Goal: Transaction & Acquisition: Purchase product/service

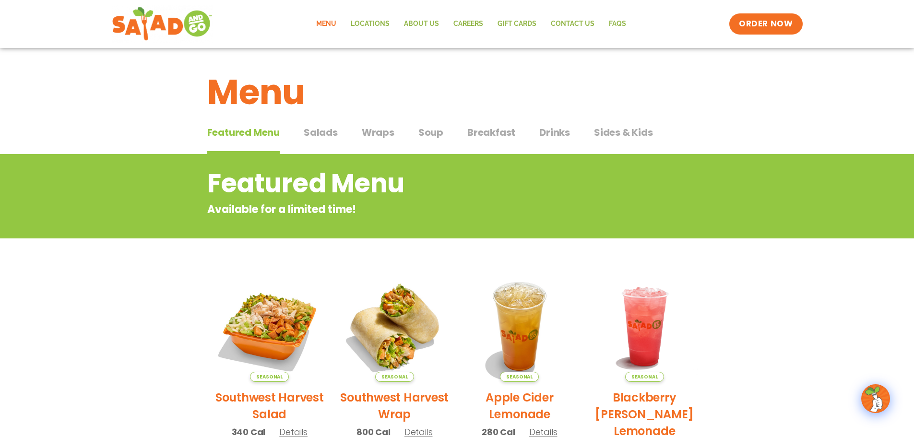
click at [322, 132] on span "Salads" at bounding box center [321, 132] width 34 height 14
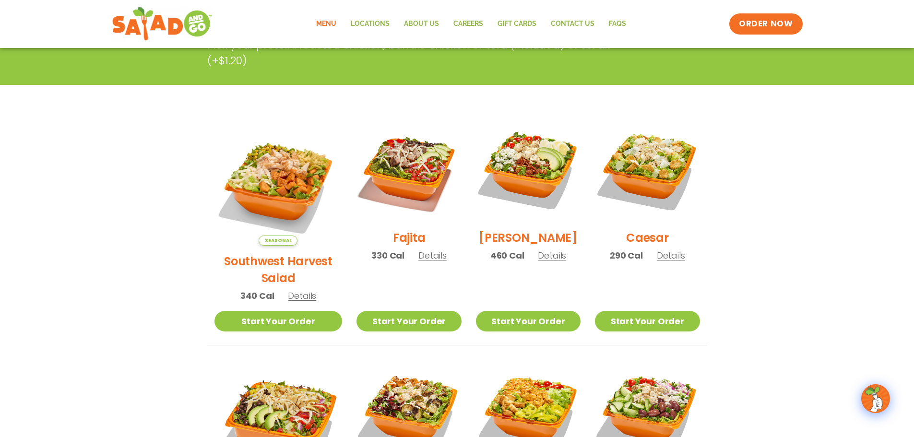
scroll to position [192, 0]
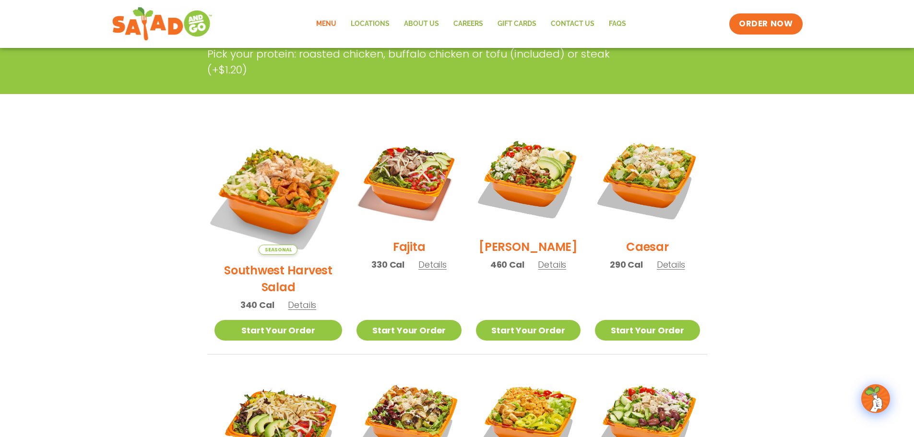
click at [271, 165] on img at bounding box center [278, 191] width 150 height 150
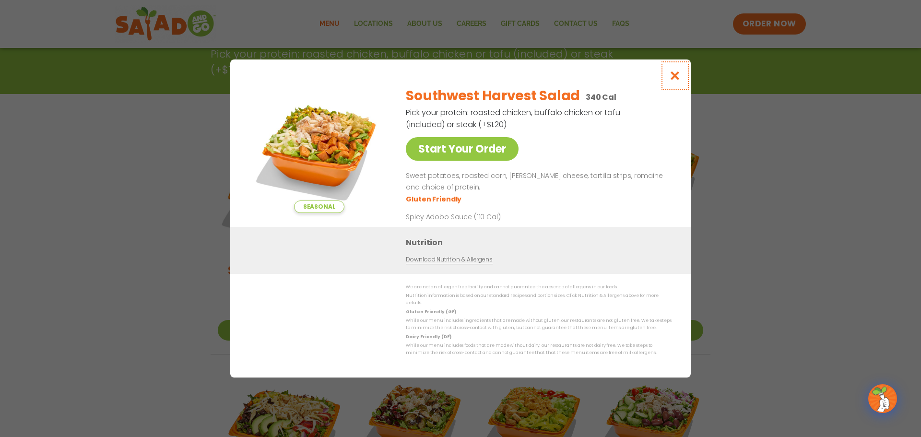
drag, startPoint x: 675, startPoint y: 82, endPoint x: 665, endPoint y: 98, distance: 19.4
click at [663, 101] on div "Seasonal Start Your Order Southwest Harvest Salad 340 Cal Pick your protein: ro…" at bounding box center [460, 218] width 461 height 318
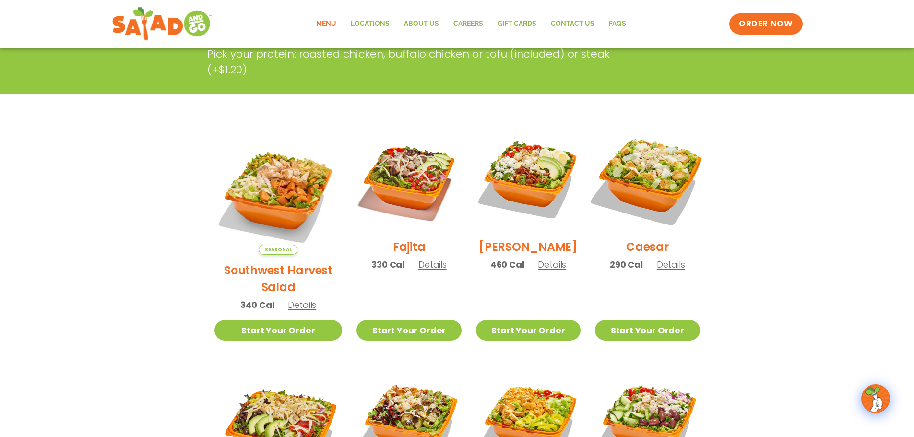
click at [669, 167] on img at bounding box center [647, 179] width 123 height 123
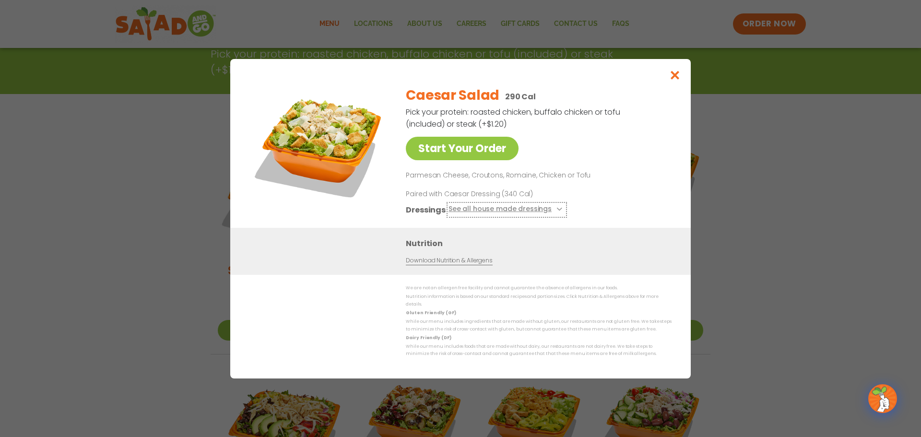
click at [497, 214] on button "See all house made dressings" at bounding box center [507, 209] width 117 height 12
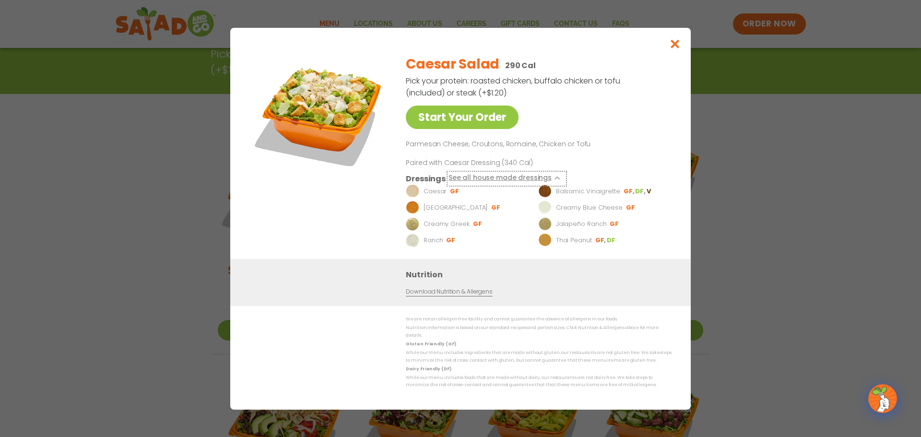
click at [511, 181] on button "See all house made dressings" at bounding box center [507, 178] width 117 height 12
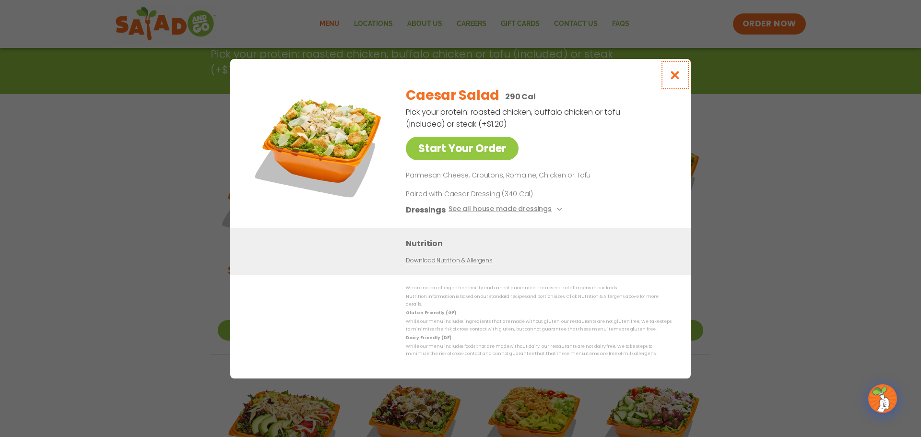
click at [671, 80] on icon "Close modal" at bounding box center [675, 75] width 12 height 10
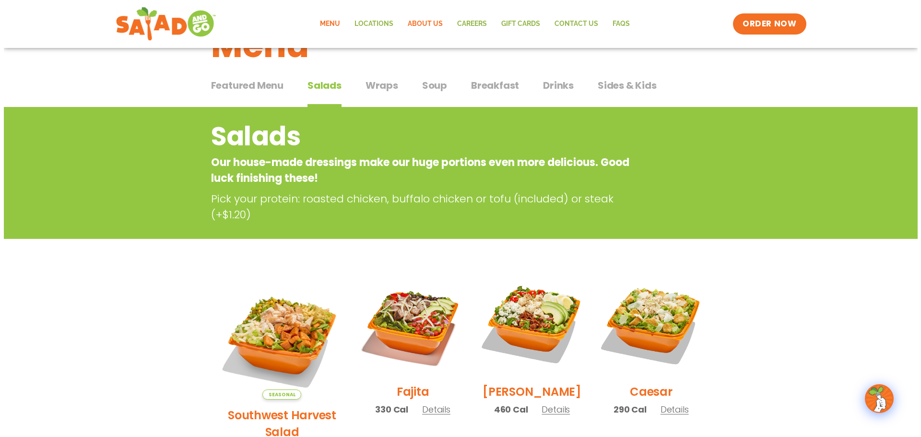
scroll to position [0, 0]
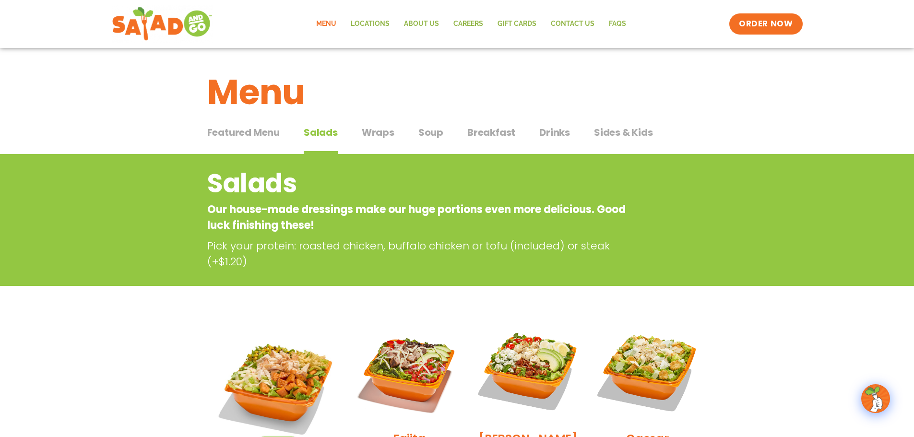
click at [640, 348] on img at bounding box center [647, 371] width 105 height 105
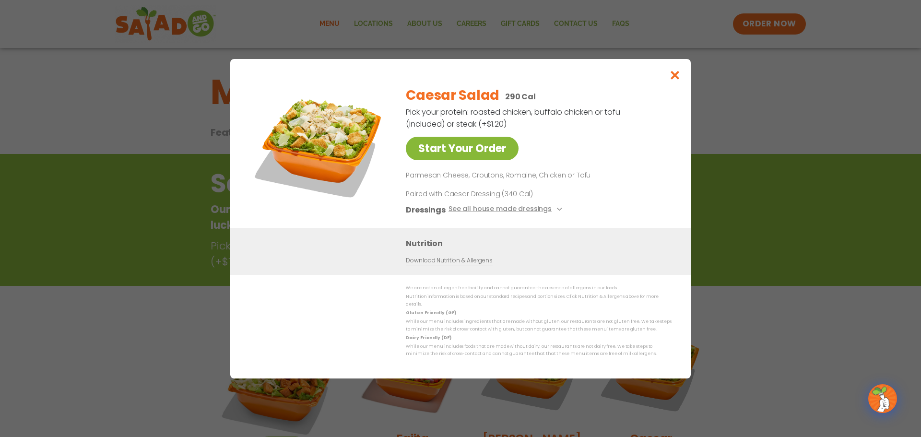
click at [495, 159] on link "Start Your Order" at bounding box center [462, 149] width 113 height 24
